Goal: Transaction & Acquisition: Purchase product/service

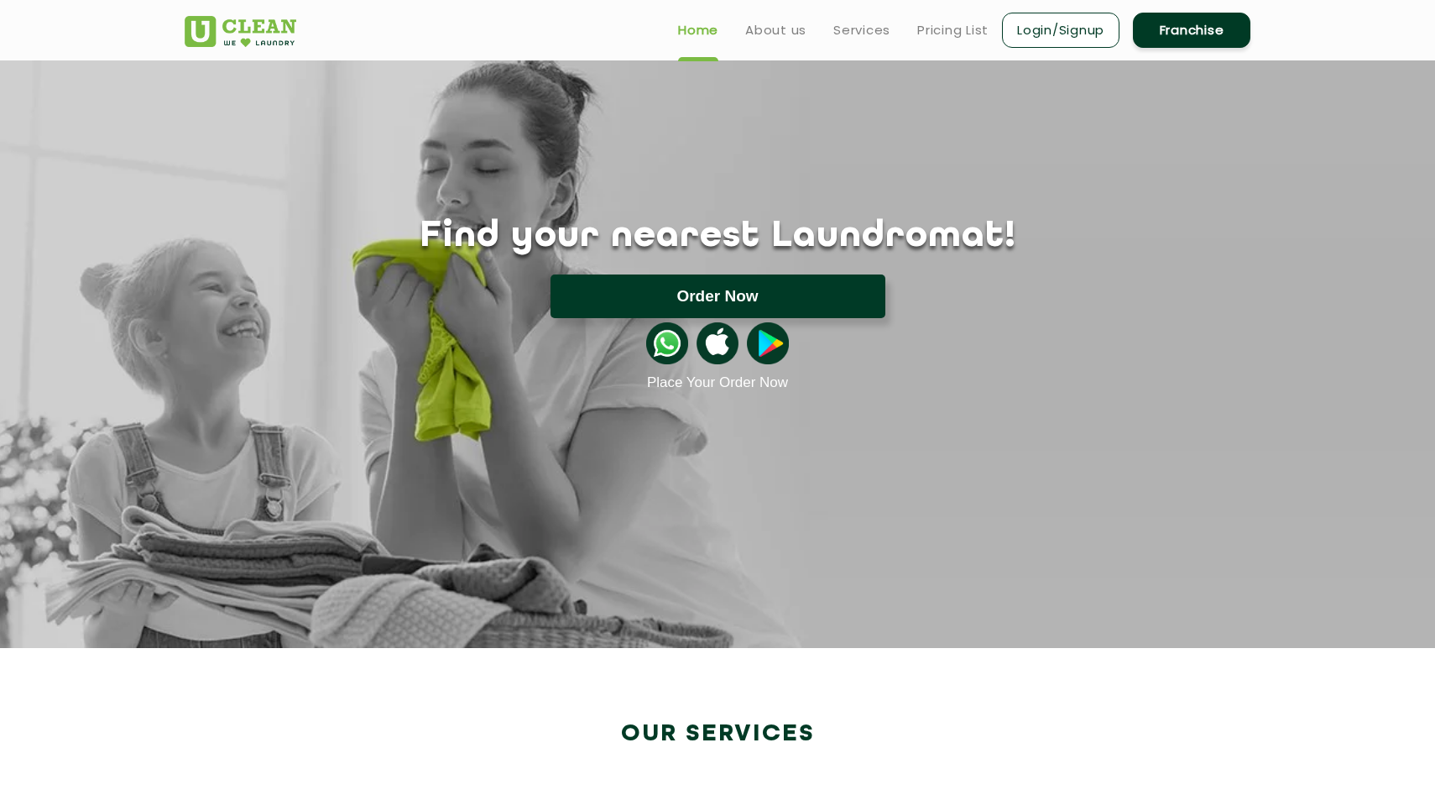
click at [839, 295] on button "Order Now" at bounding box center [718, 296] width 335 height 44
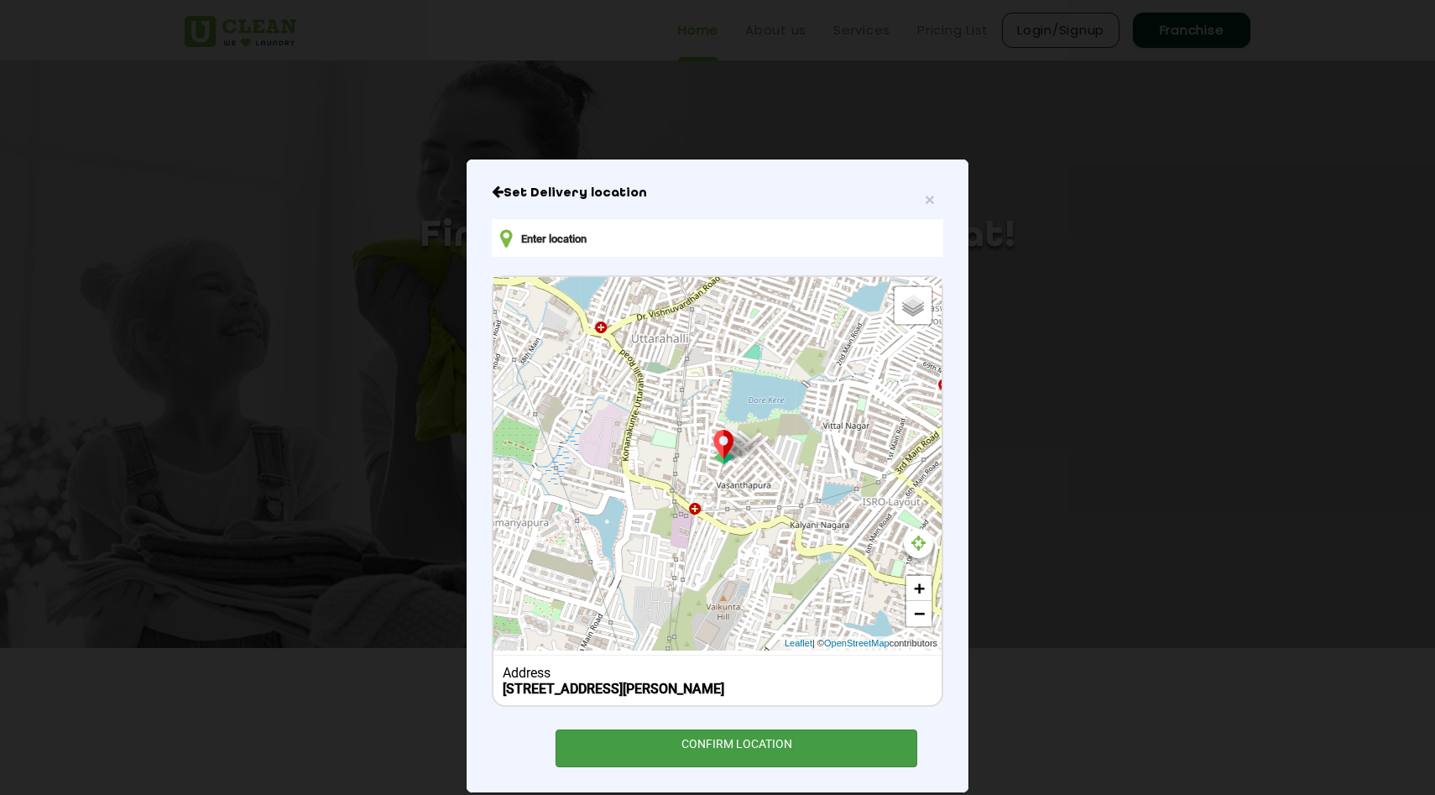
click at [753, 751] on div "CONFIRM LOCATION" at bounding box center [737, 748] width 362 height 38
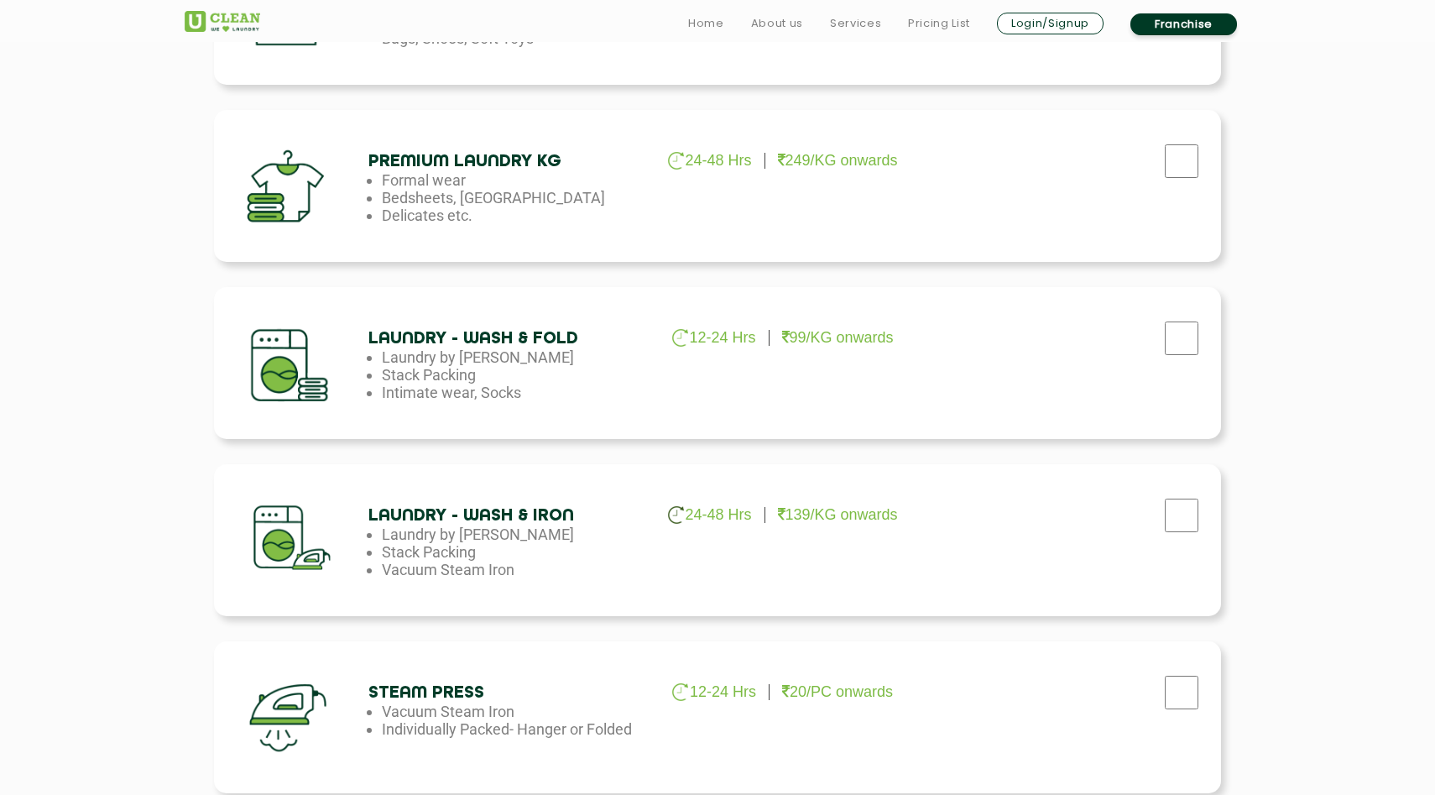
scroll to position [736, 0]
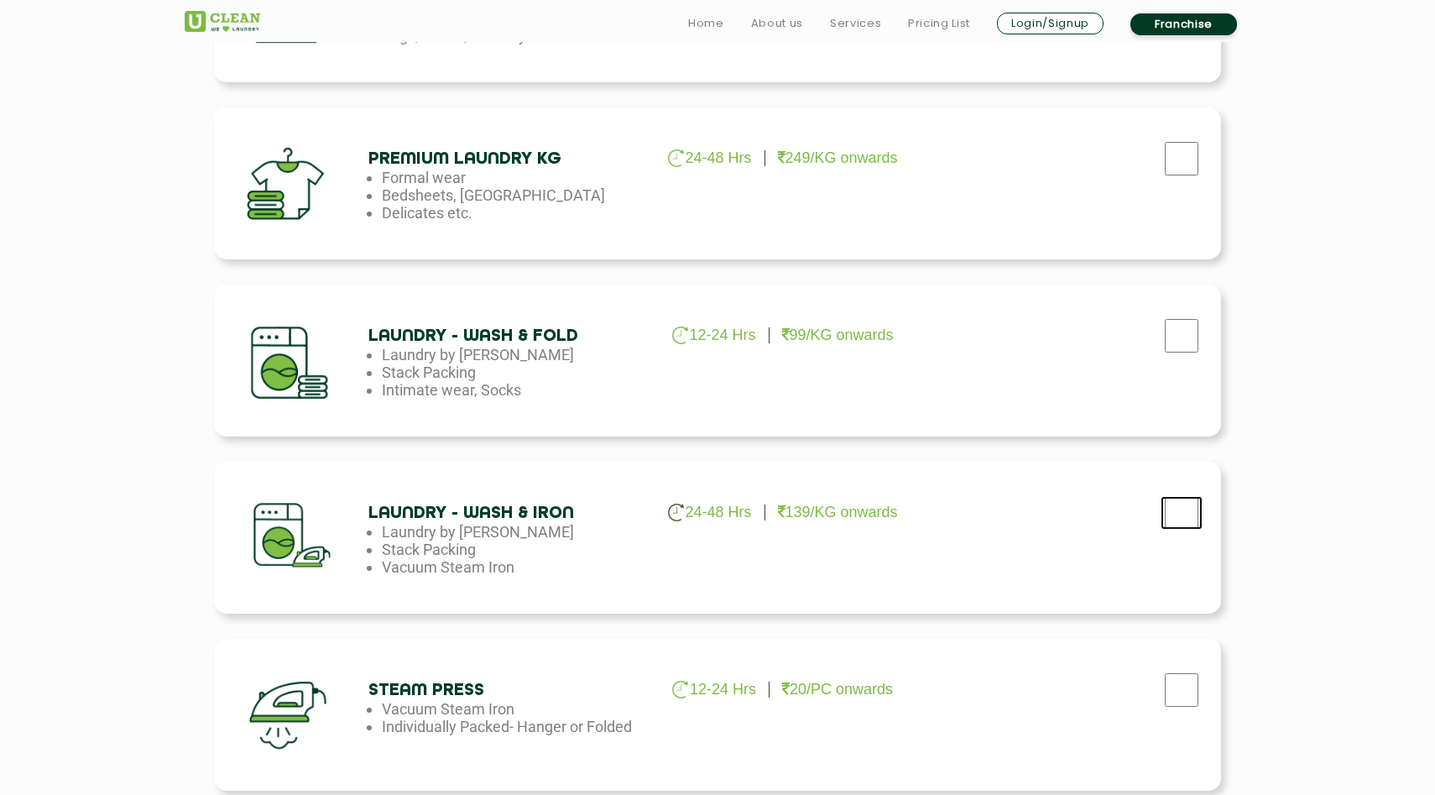
checkbox input "true"
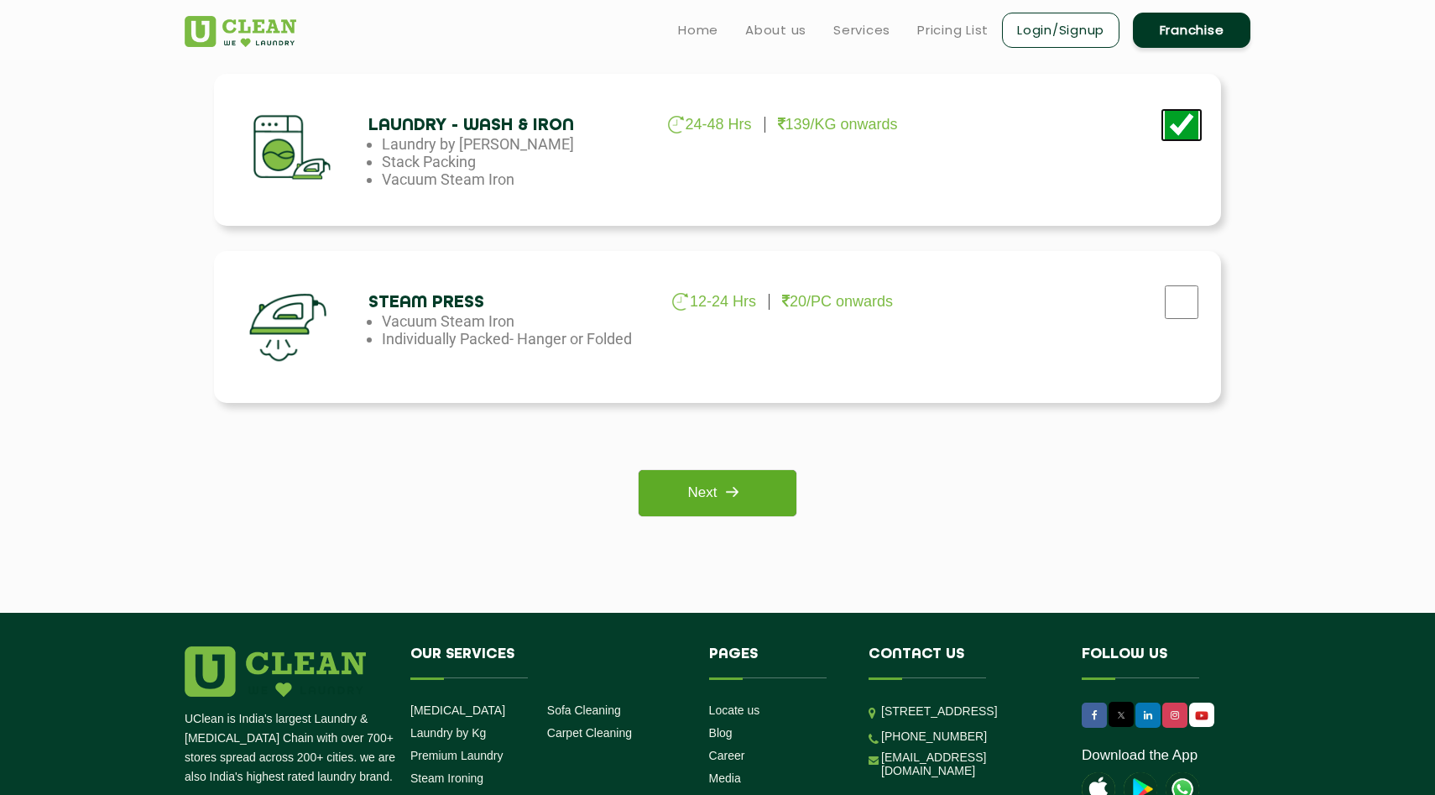
scroll to position [1120, 0]
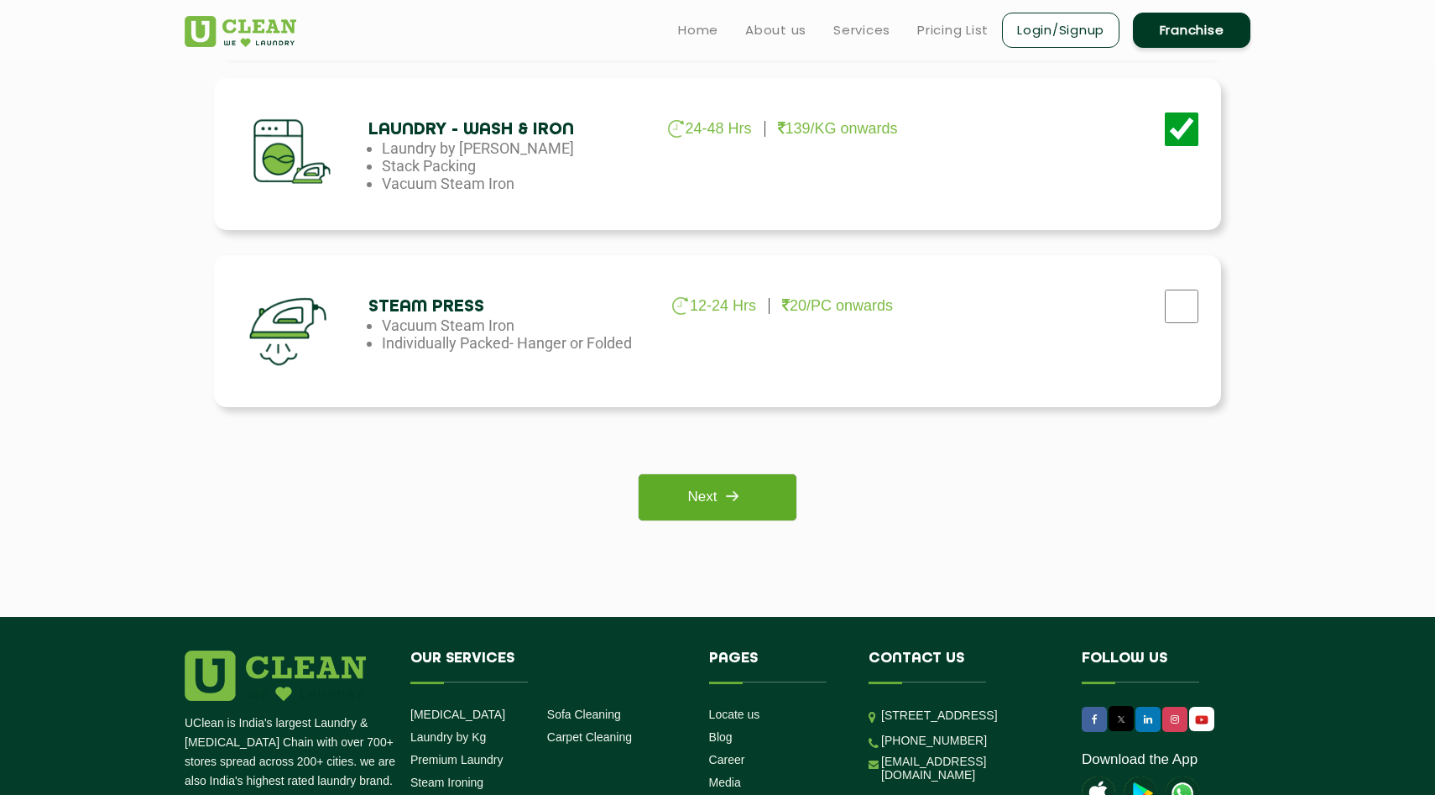
click at [730, 481] on link "Next" at bounding box center [717, 497] width 157 height 46
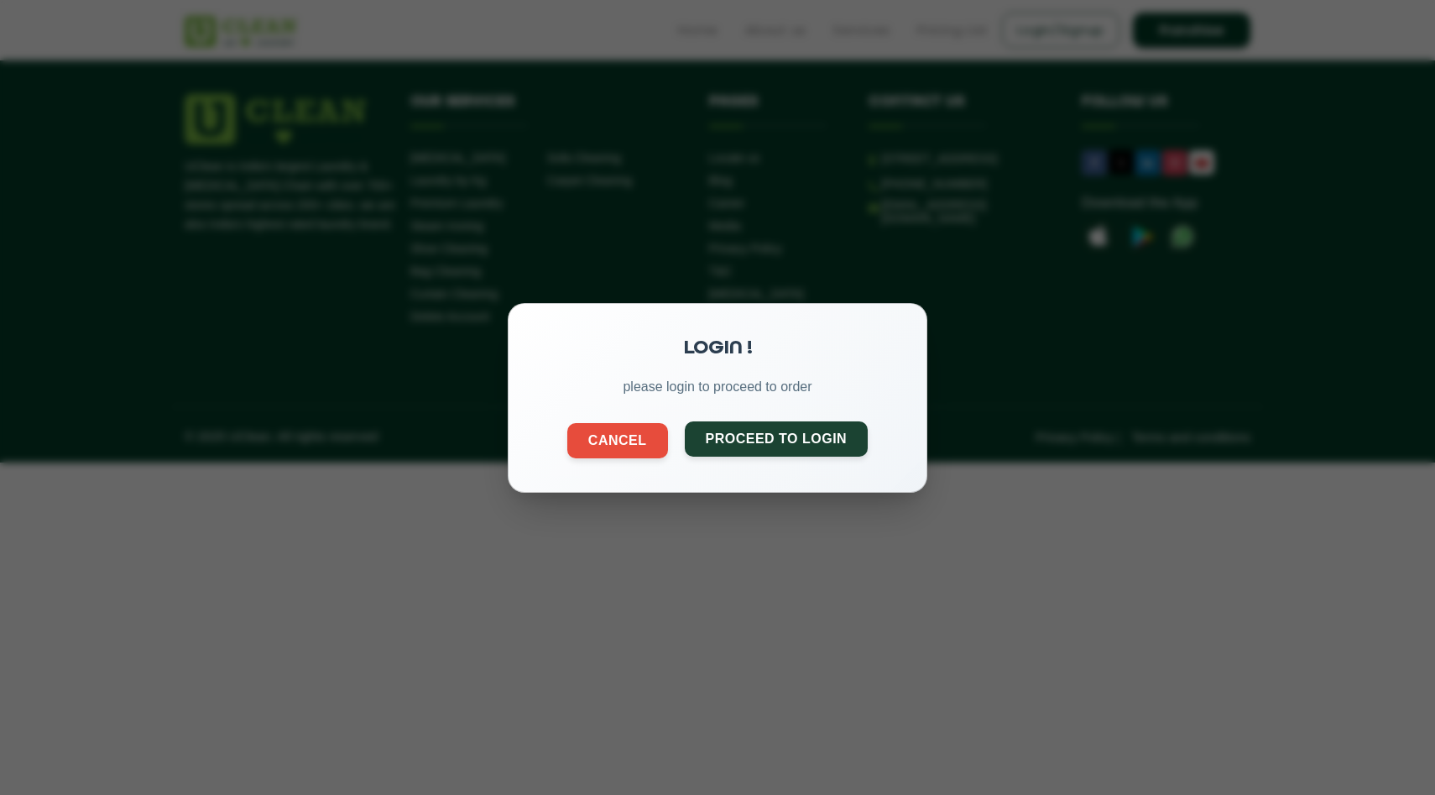
click at [750, 448] on button "Proceed to Login" at bounding box center [777, 438] width 184 height 35
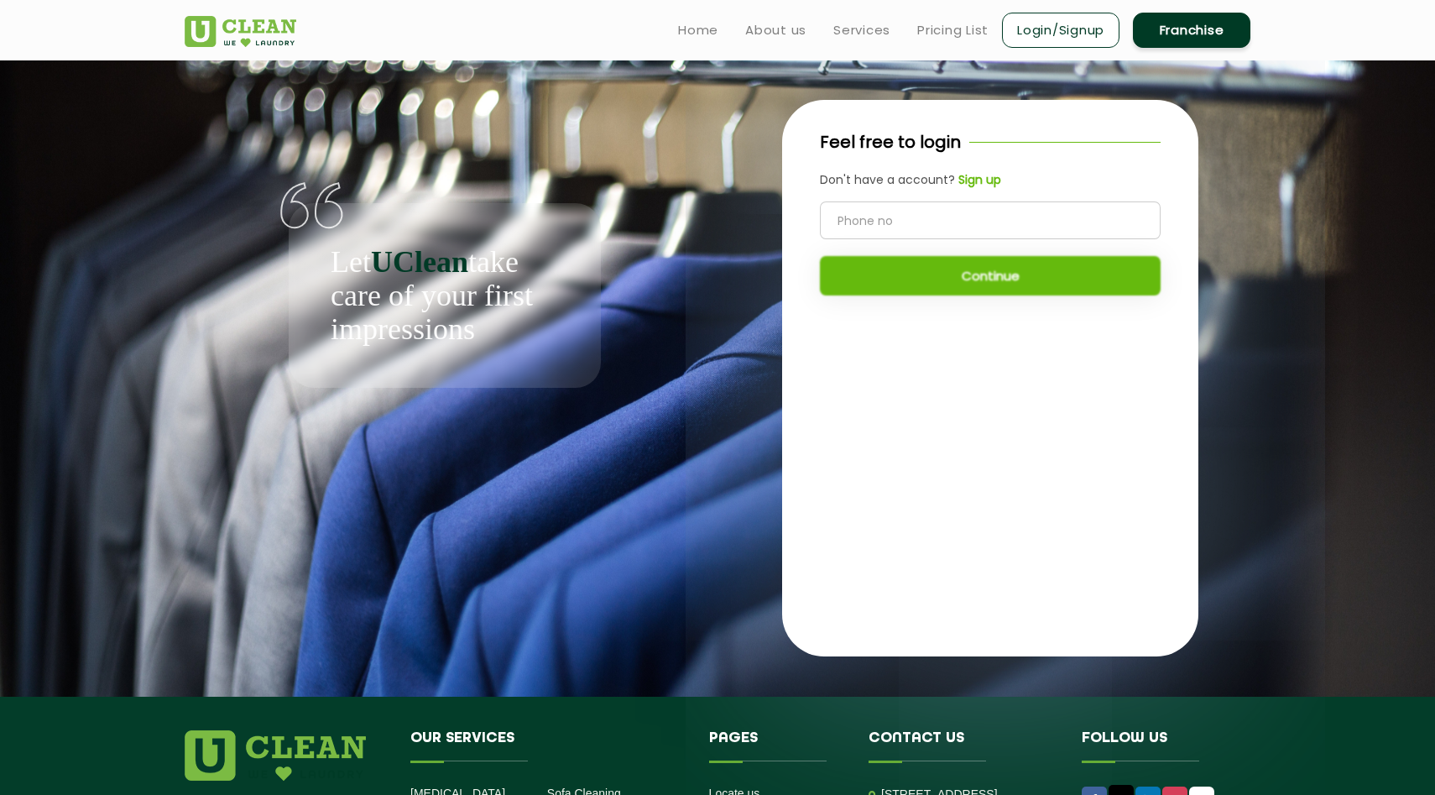
click at [934, 206] on input "tel" at bounding box center [990, 220] width 341 height 38
type input "6385751234"
click at [936, 271] on button "Continue" at bounding box center [990, 275] width 341 height 39
click at [967, 177] on b "Sign up" at bounding box center [980, 179] width 43 height 17
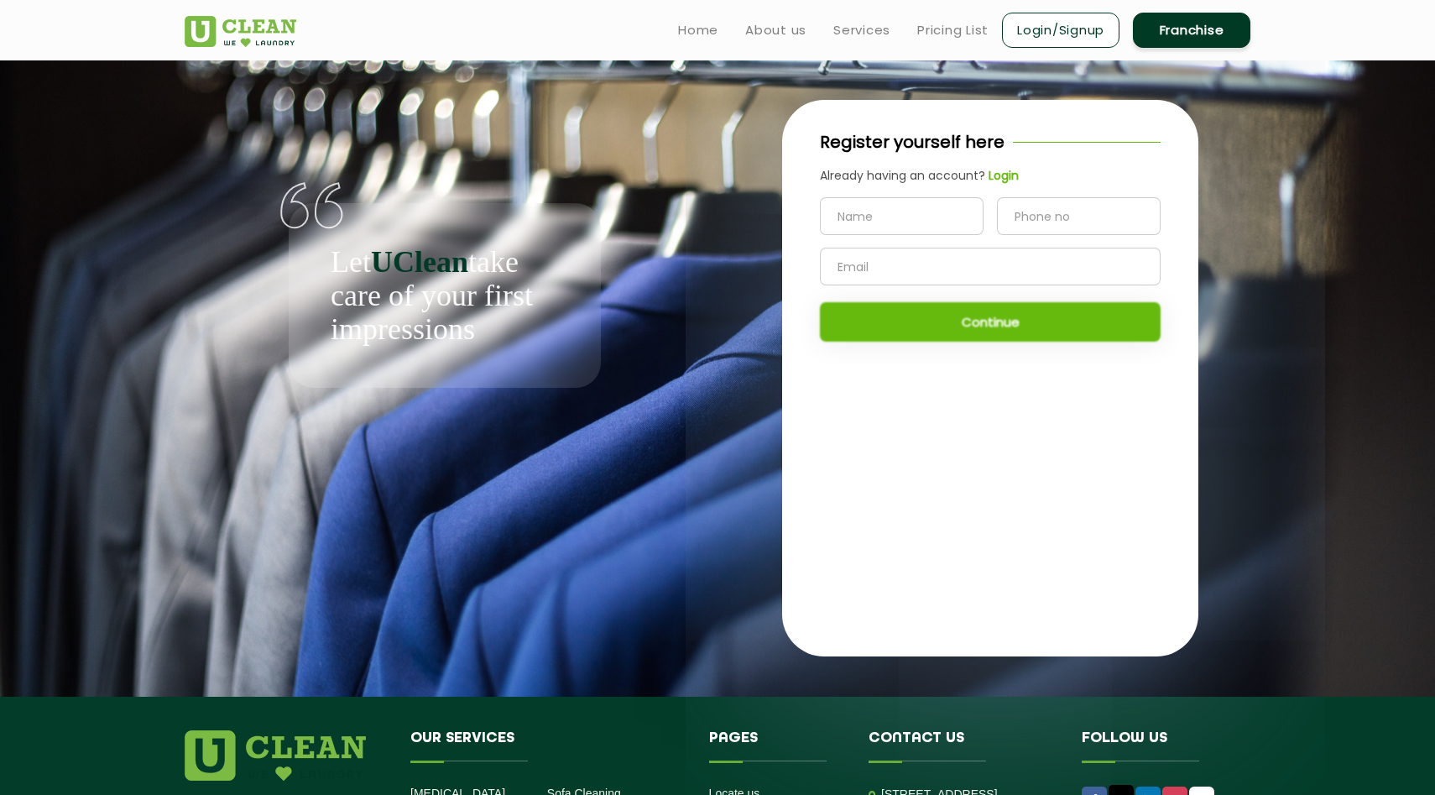
click at [930, 218] on input "text" at bounding box center [902, 216] width 164 height 38
type input "niranjan"
click at [1048, 222] on input "tel" at bounding box center [1079, 216] width 164 height 38
type input "6385751234"
click at [1037, 267] on input "text" at bounding box center [990, 267] width 341 height 38
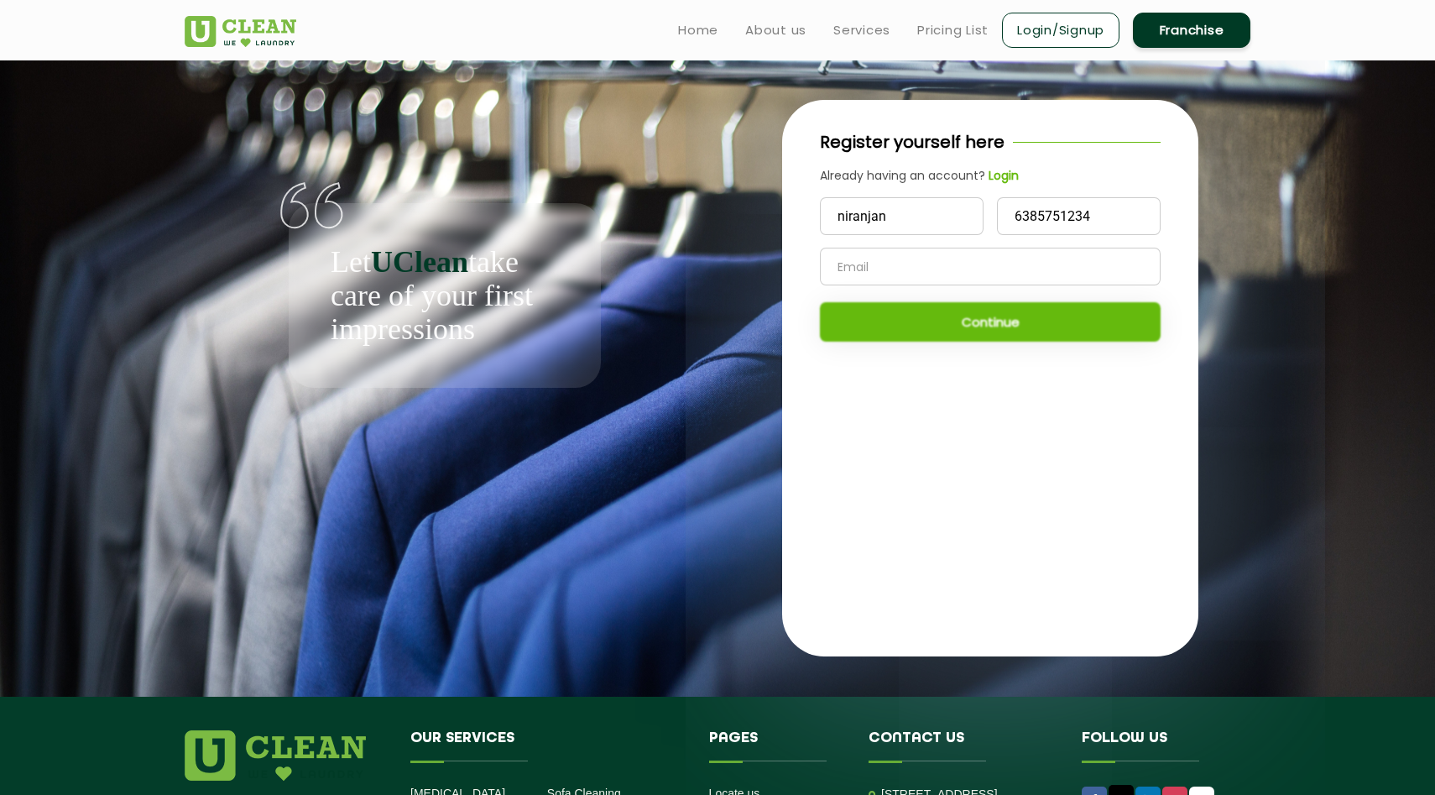
type input "[EMAIL_ADDRESS][DOMAIN_NAME]"
click at [1027, 321] on button "Continue" at bounding box center [990, 321] width 341 height 39
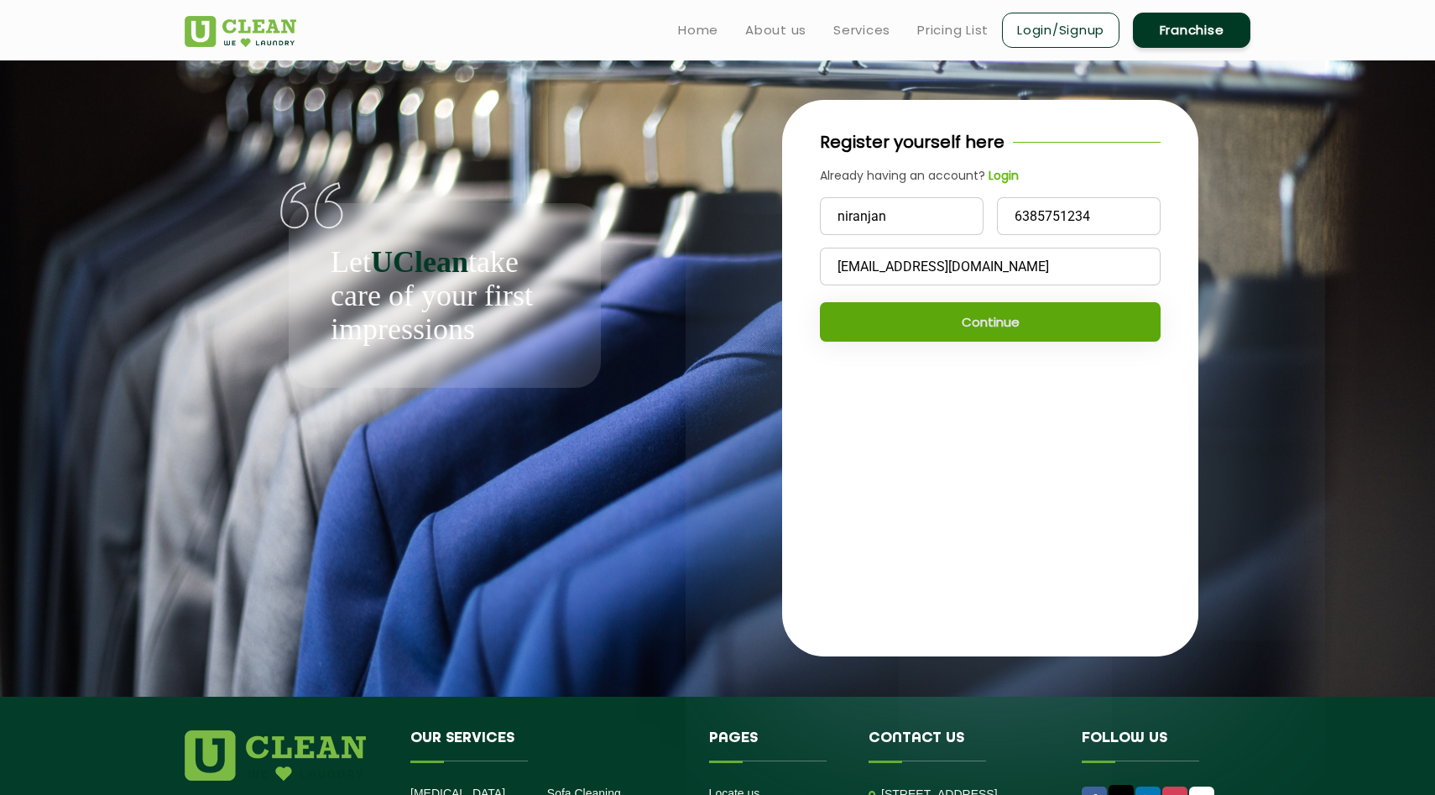
click at [1052, 323] on button "Continue" at bounding box center [990, 321] width 341 height 39
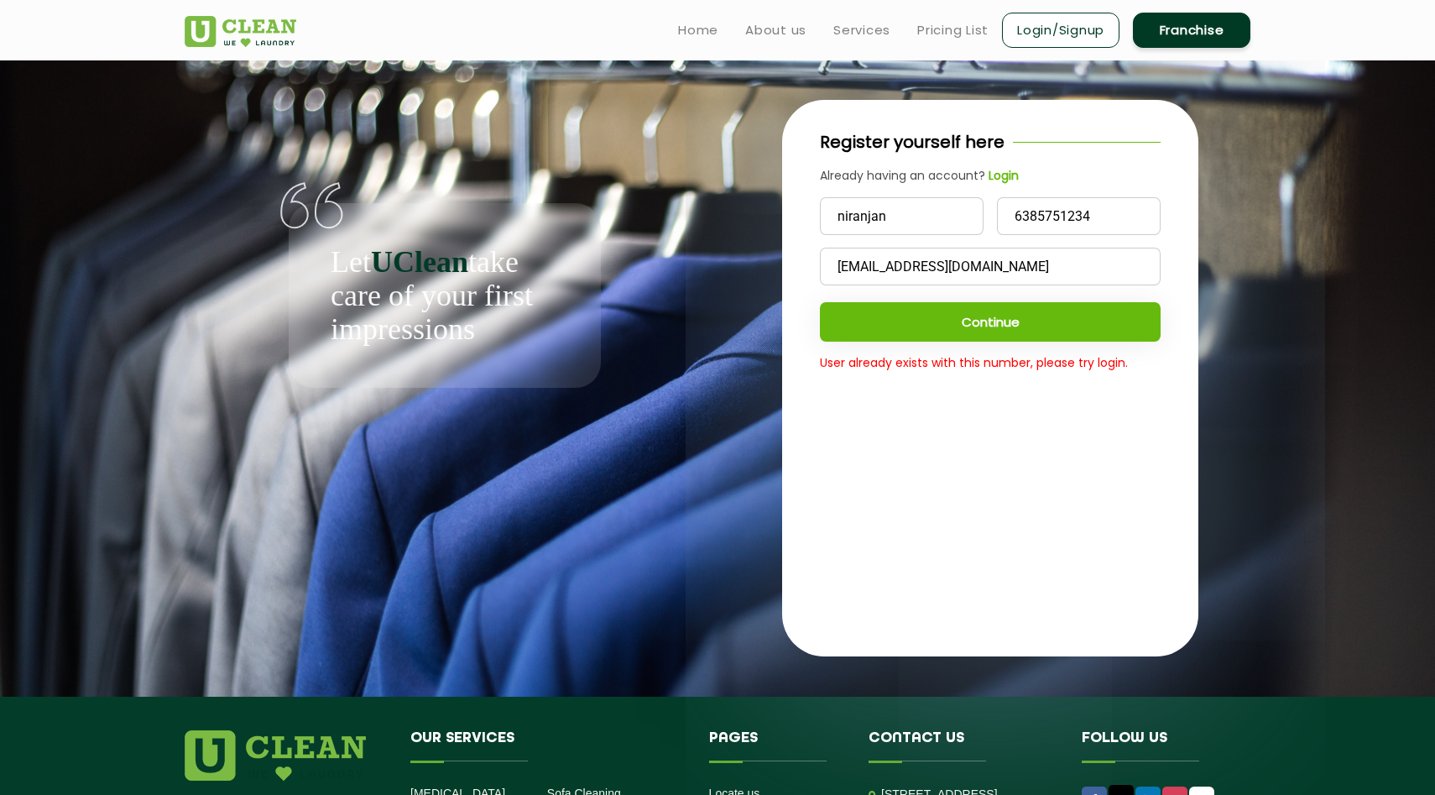
click at [1051, 304] on button "Continue" at bounding box center [990, 321] width 341 height 39
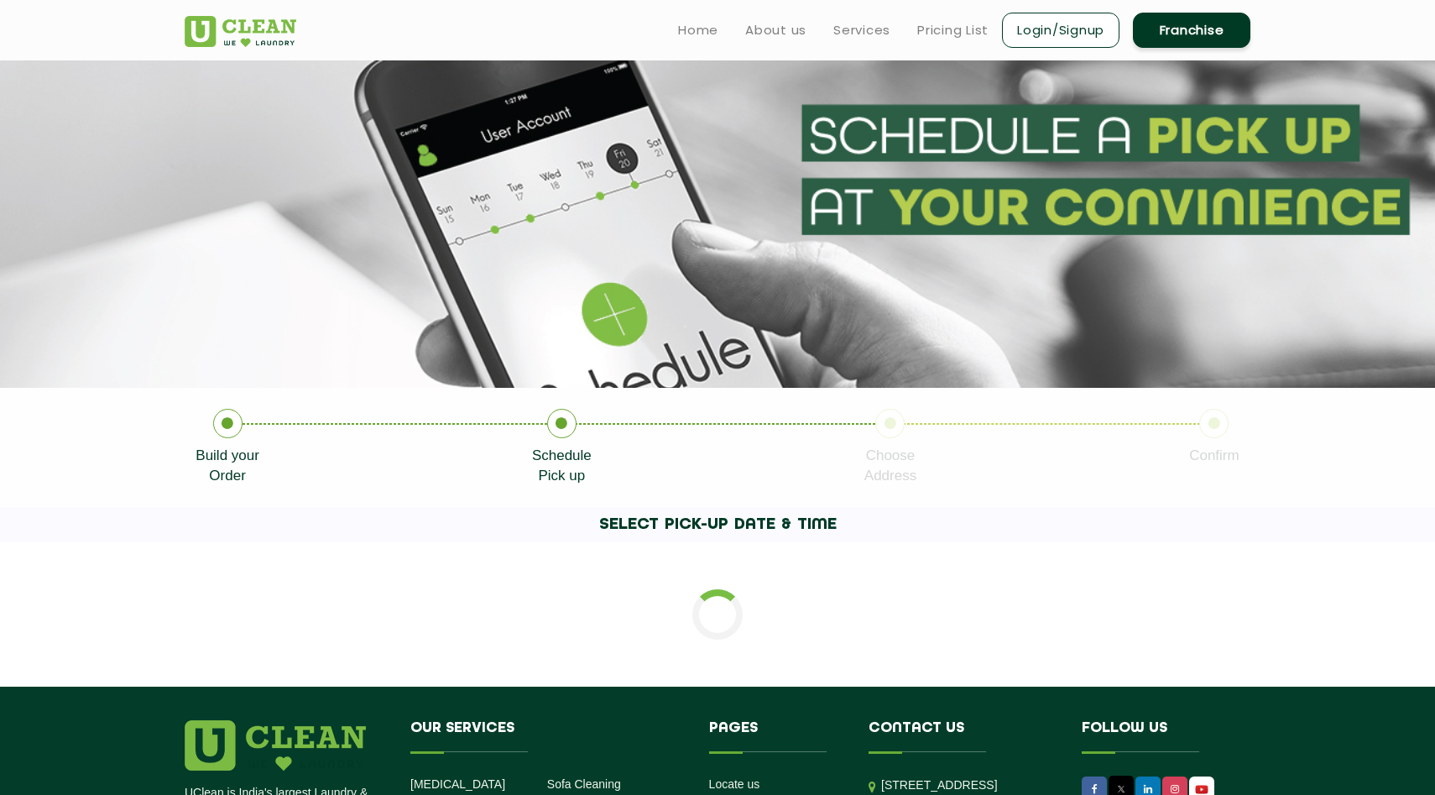
click at [1097, 35] on link "Login/Signup" at bounding box center [1061, 30] width 118 height 35
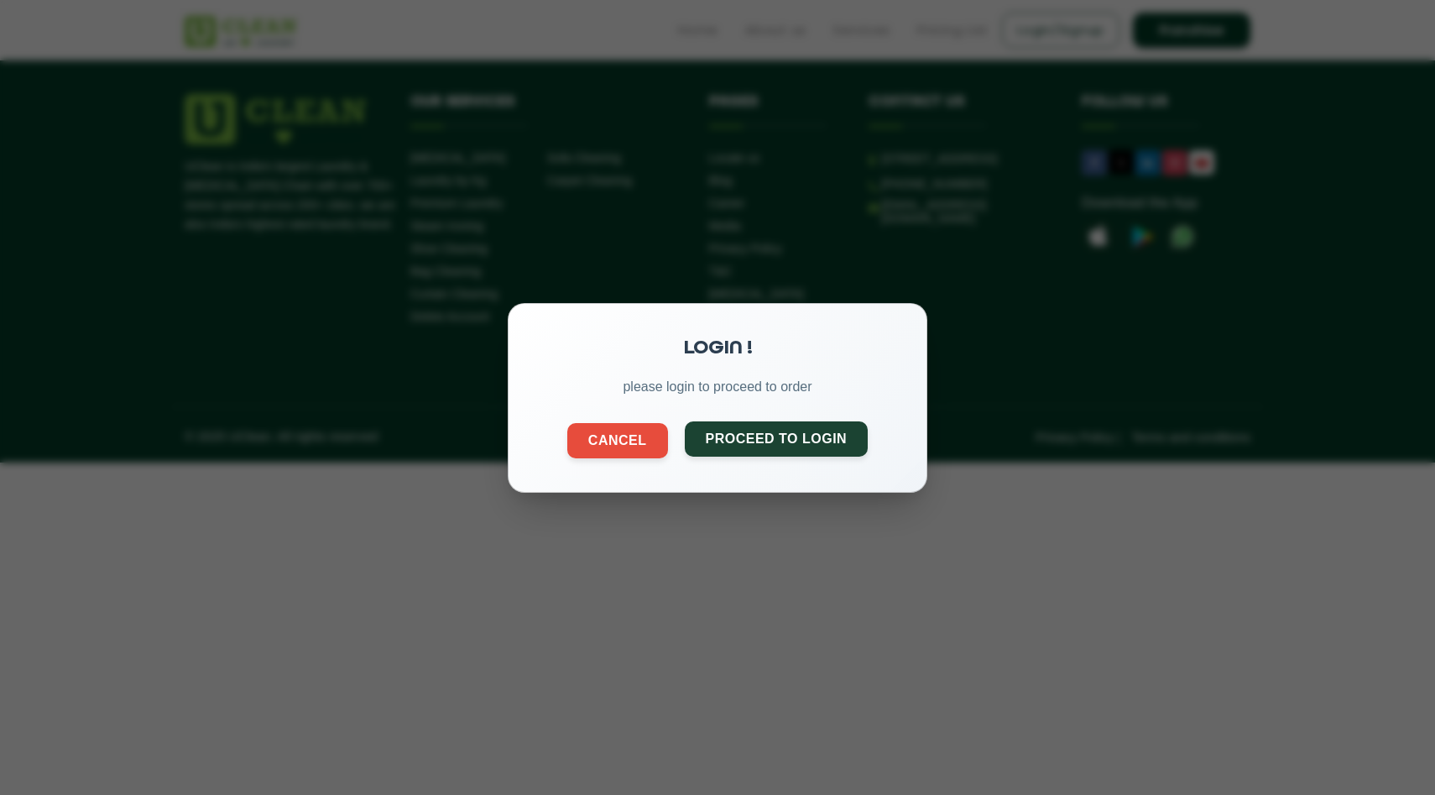
click at [822, 450] on button "Proceed to Login" at bounding box center [777, 438] width 184 height 35
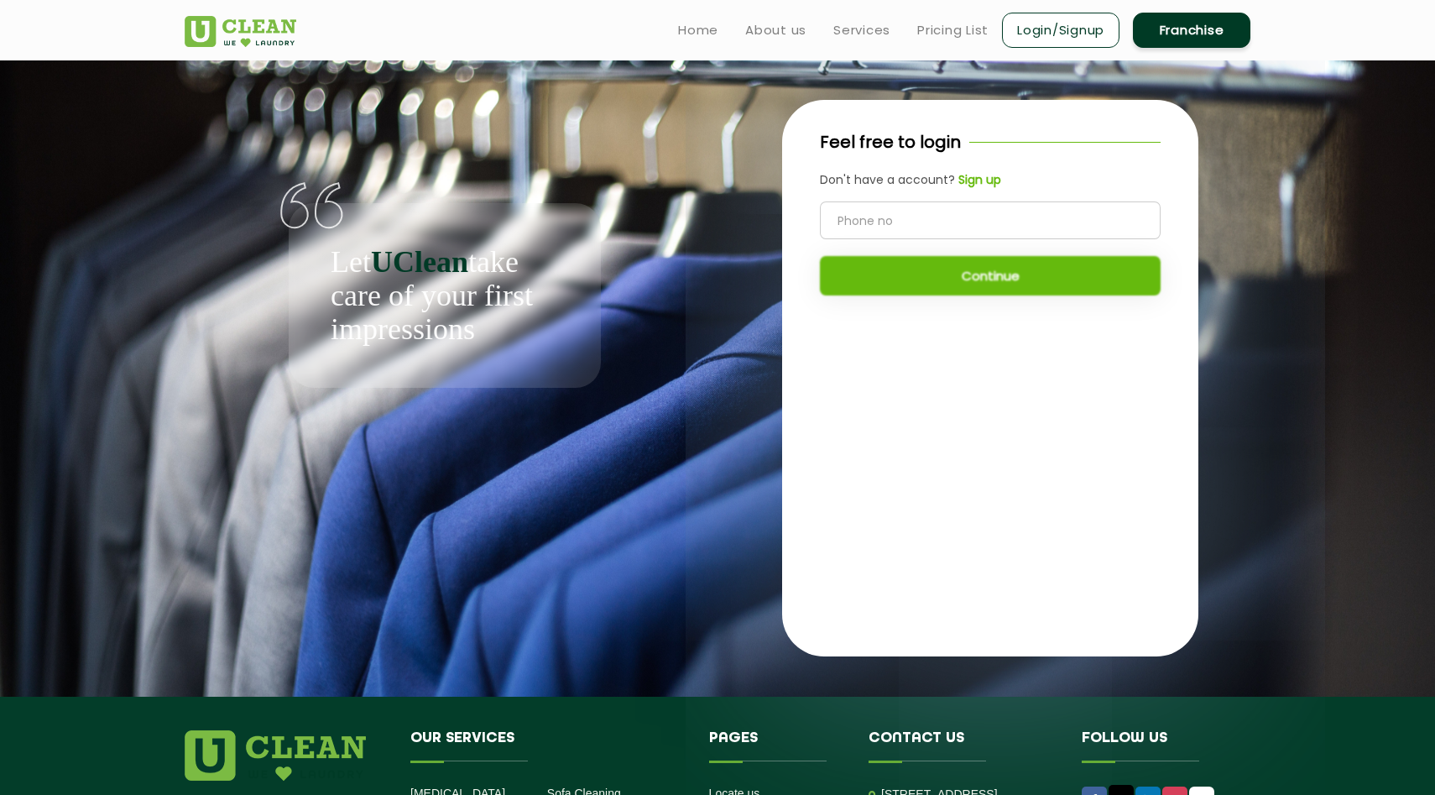
click at [909, 235] on input "tel" at bounding box center [990, 220] width 341 height 38
type input "6385751234"
click at [949, 285] on button "Continue" at bounding box center [990, 275] width 341 height 39
